Goal: Information Seeking & Learning: Compare options

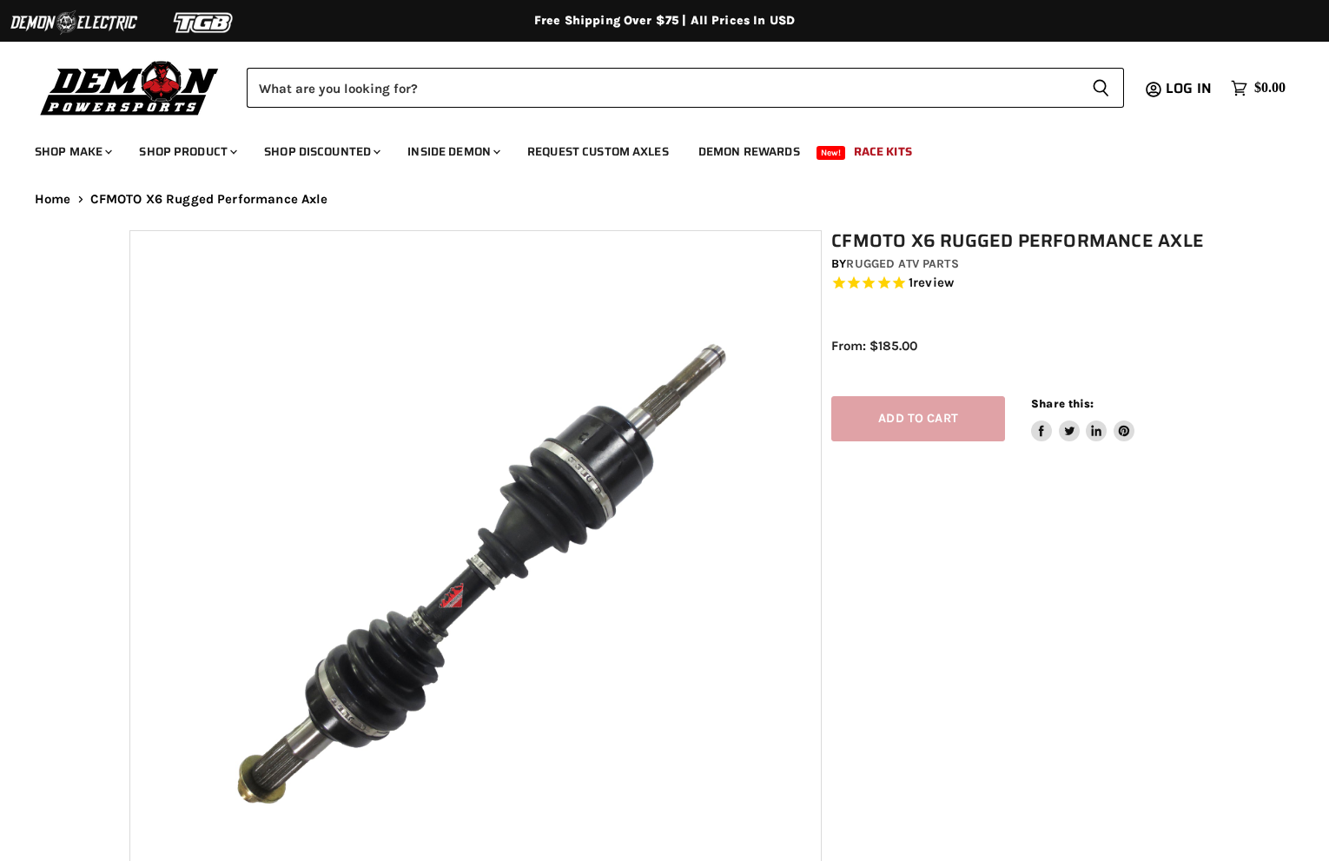
select select "******"
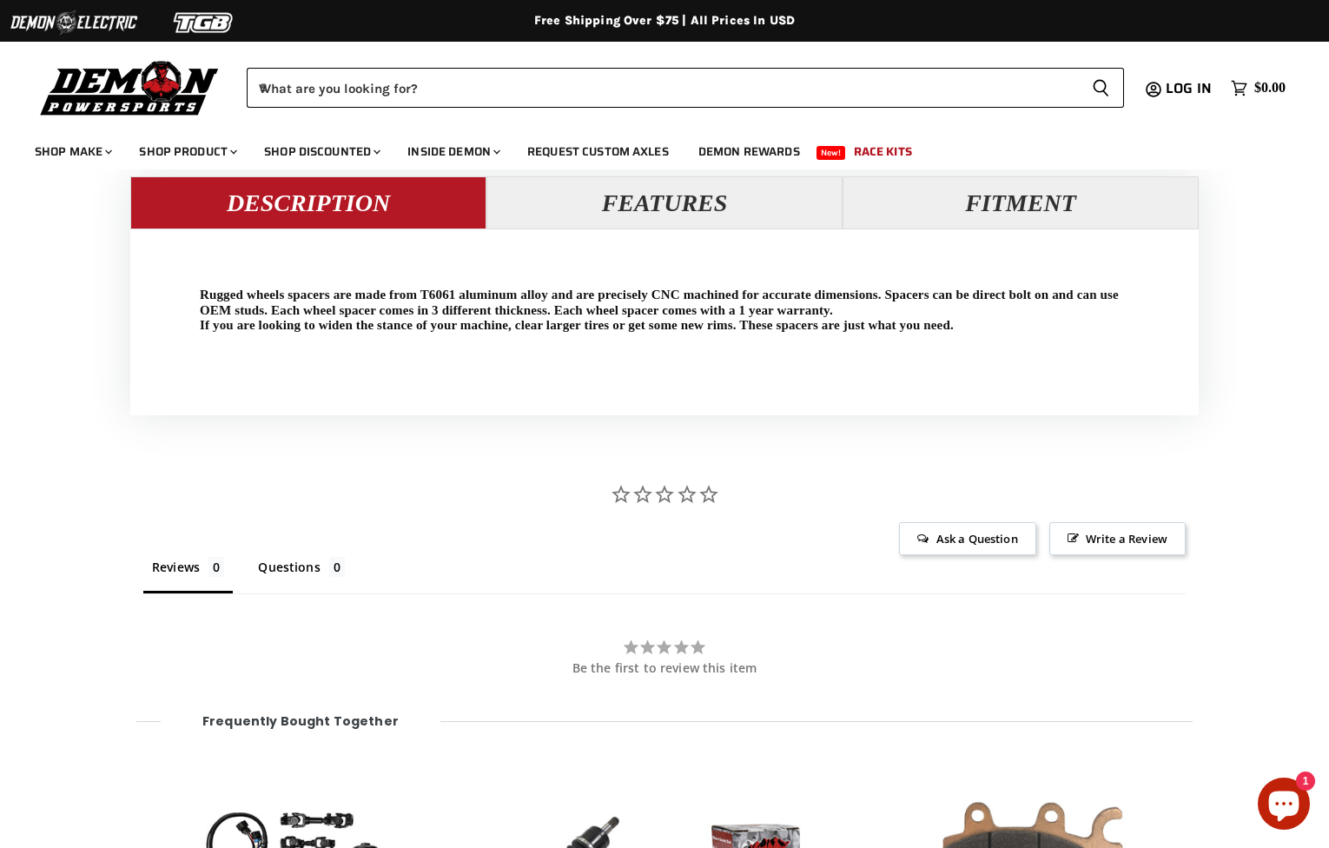
scroll to position [1639, 0]
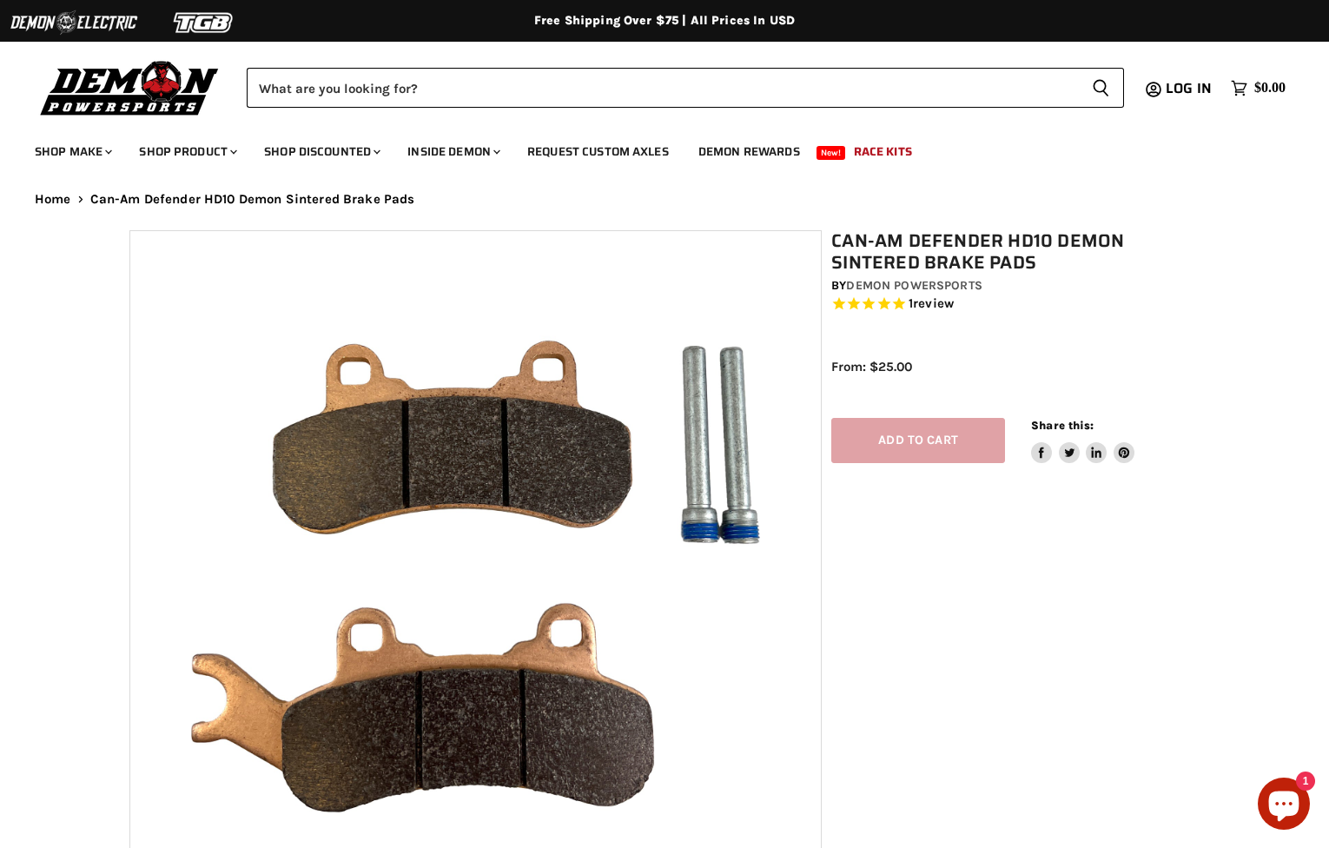
select select "******"
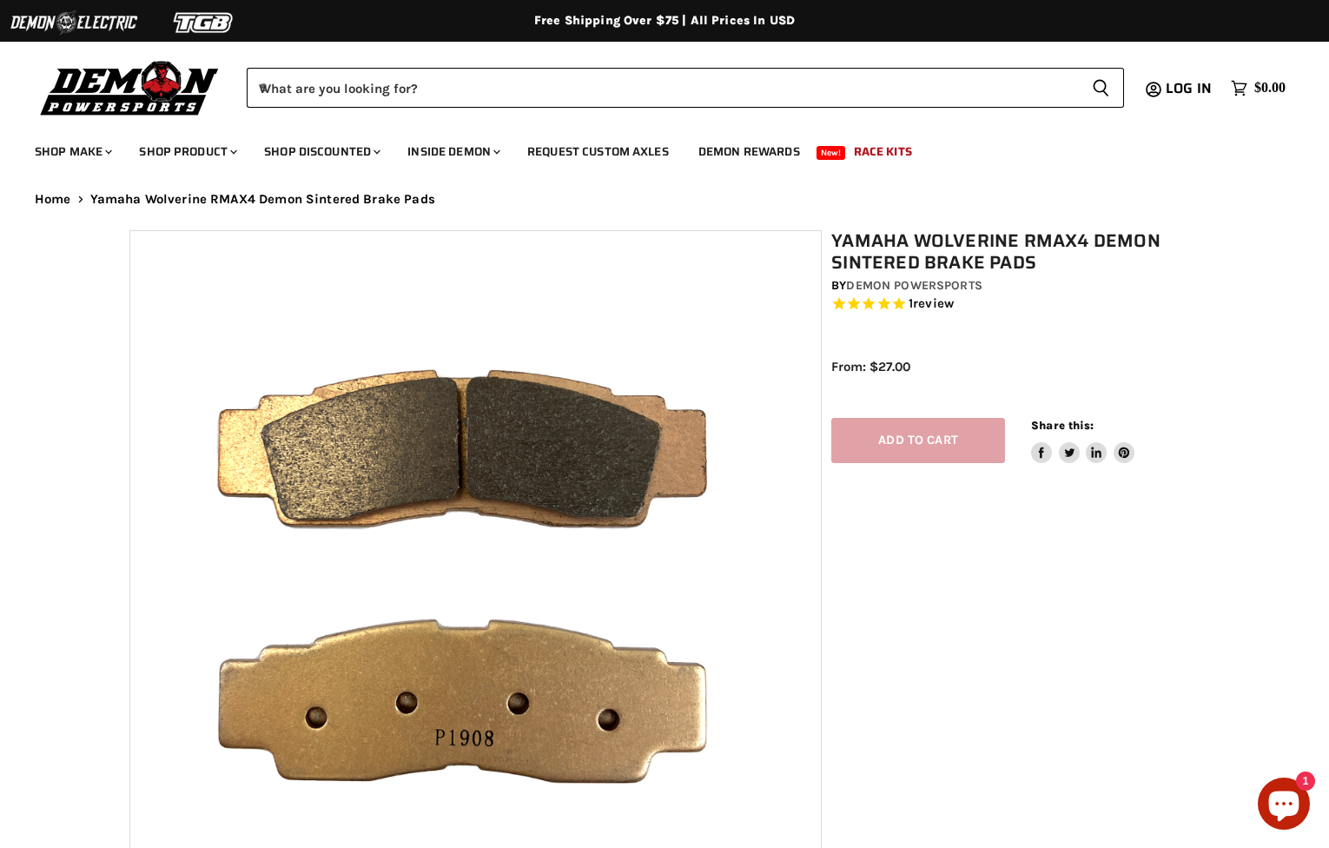
select select "******"
